Goal: Navigation & Orientation: Find specific page/section

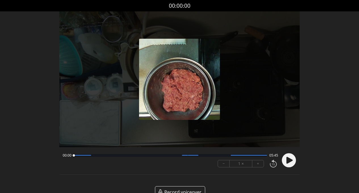
click at [293, 160] on circle at bounding box center [289, 160] width 14 height 14
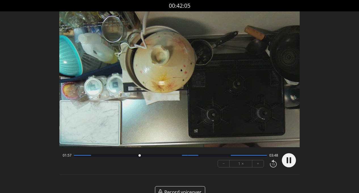
click at [291, 160] on circle at bounding box center [289, 160] width 14 height 14
click at [288, 158] on icon at bounding box center [290, 159] width 6 height 7
click at [44, 20] on div "Discard Recording? You will not be able to recover this once discarded. Cancel …" at bounding box center [179, 103] width 359 height 207
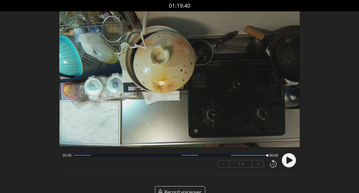
click at [44, 20] on div "Discard Recording? You will not be able to recover this once discarded. Cancel …" at bounding box center [179, 103] width 359 height 207
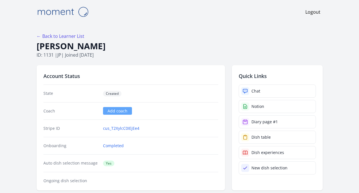
scroll to position [508, 0]
